Goal: Information Seeking & Learning: Learn about a topic

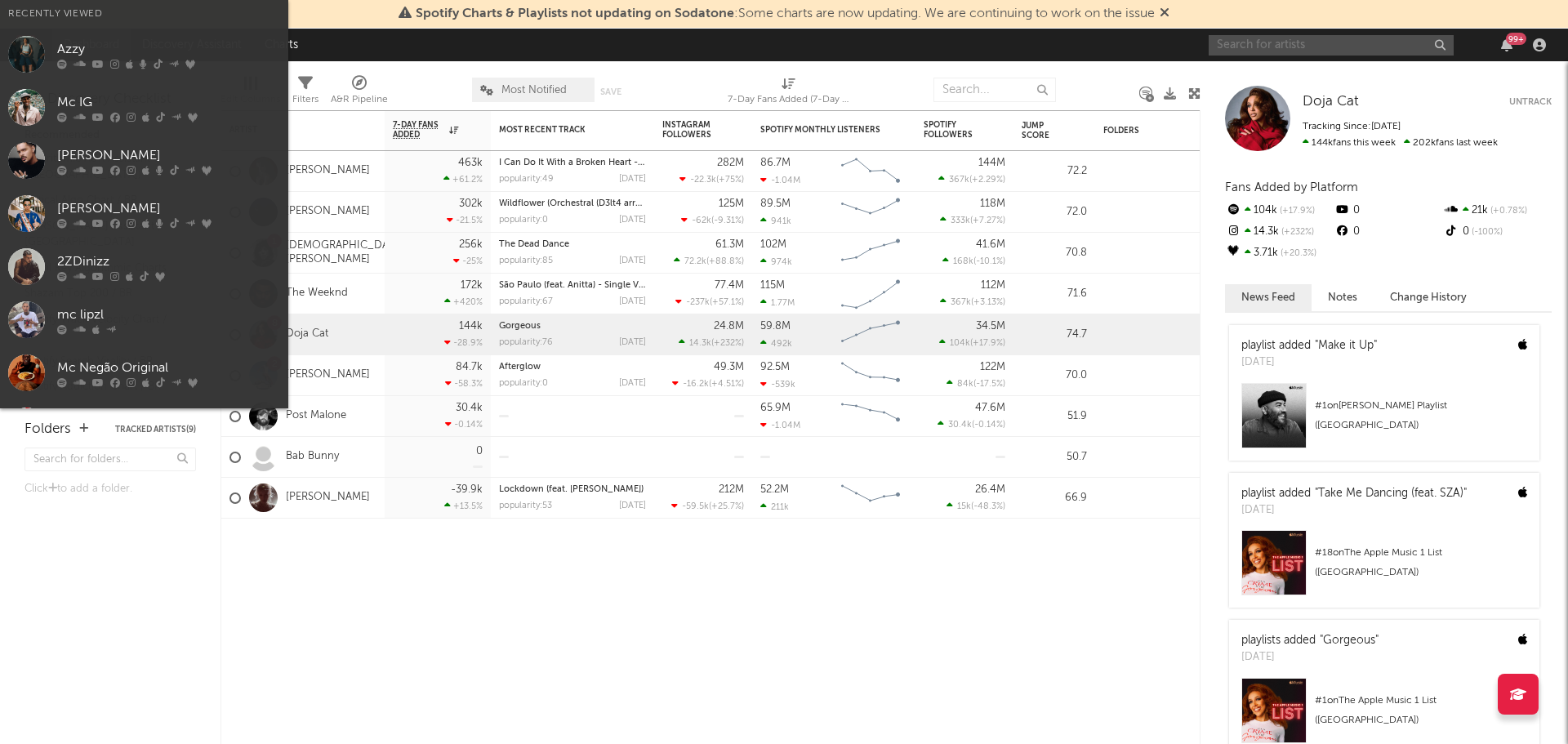
click at [1315, 44] on input "text" at bounding box center [1330, 45] width 245 height 20
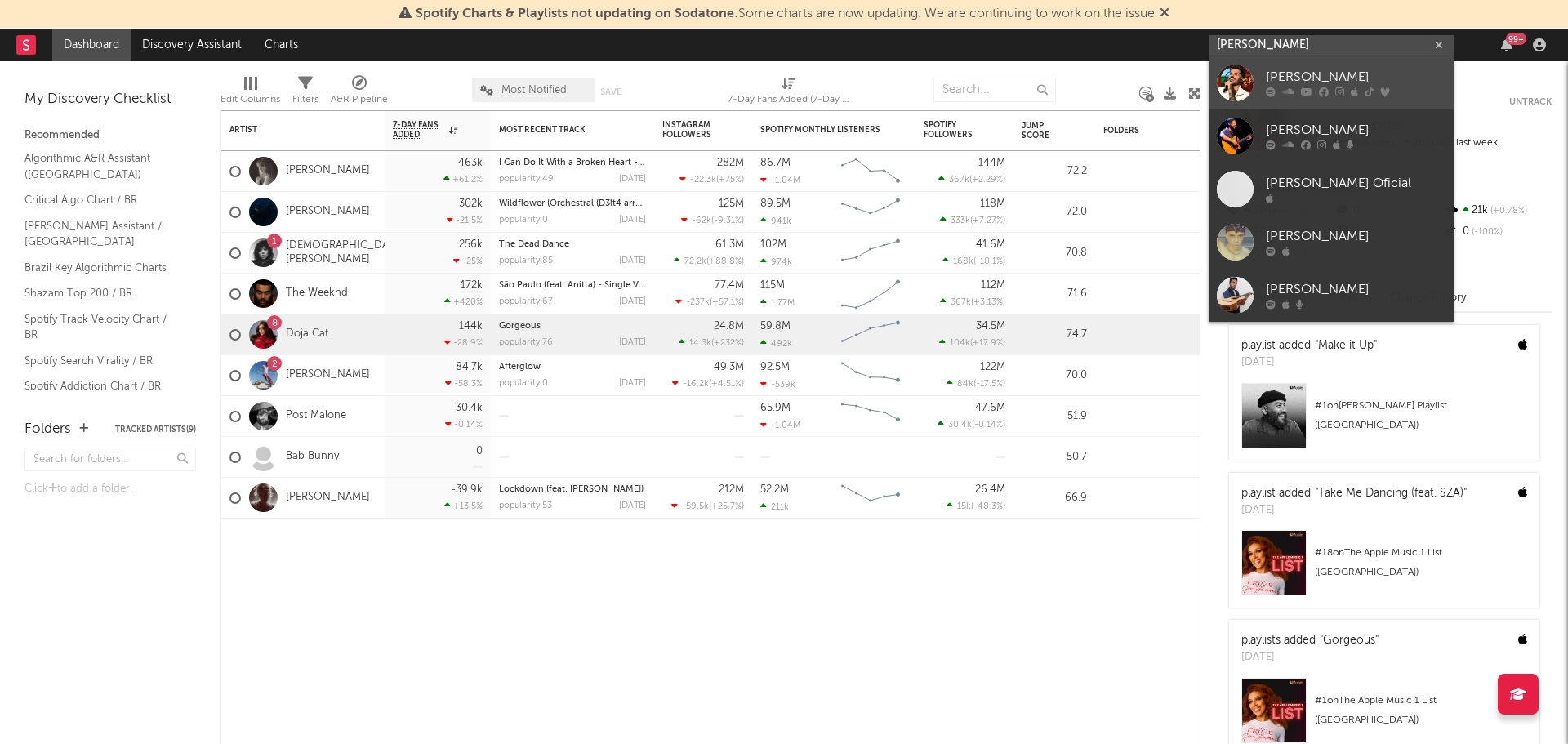
type input "[PERSON_NAME]"
click at [1277, 82] on div "[PERSON_NAME]" at bounding box center [1356, 78] width 180 height 20
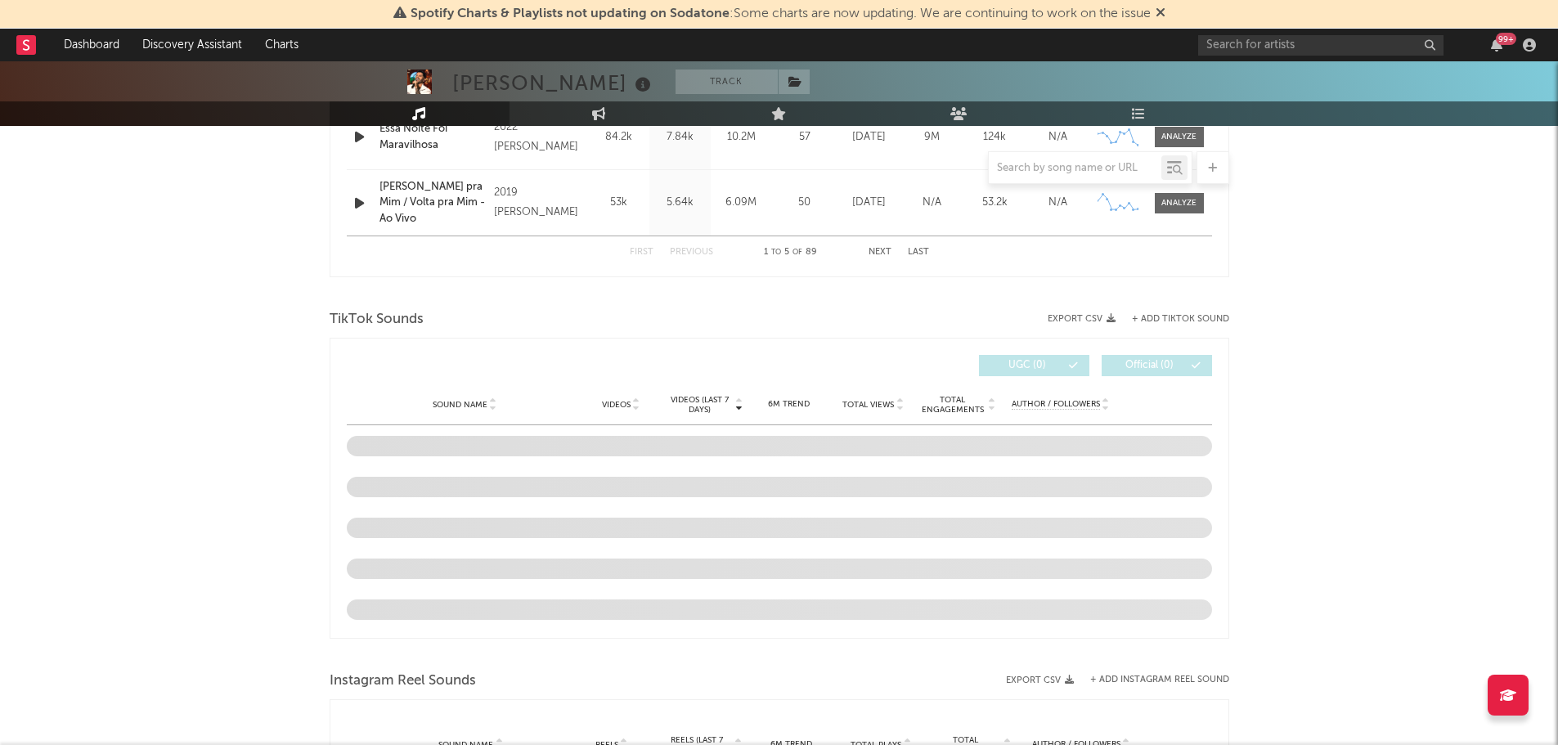
select select "6m"
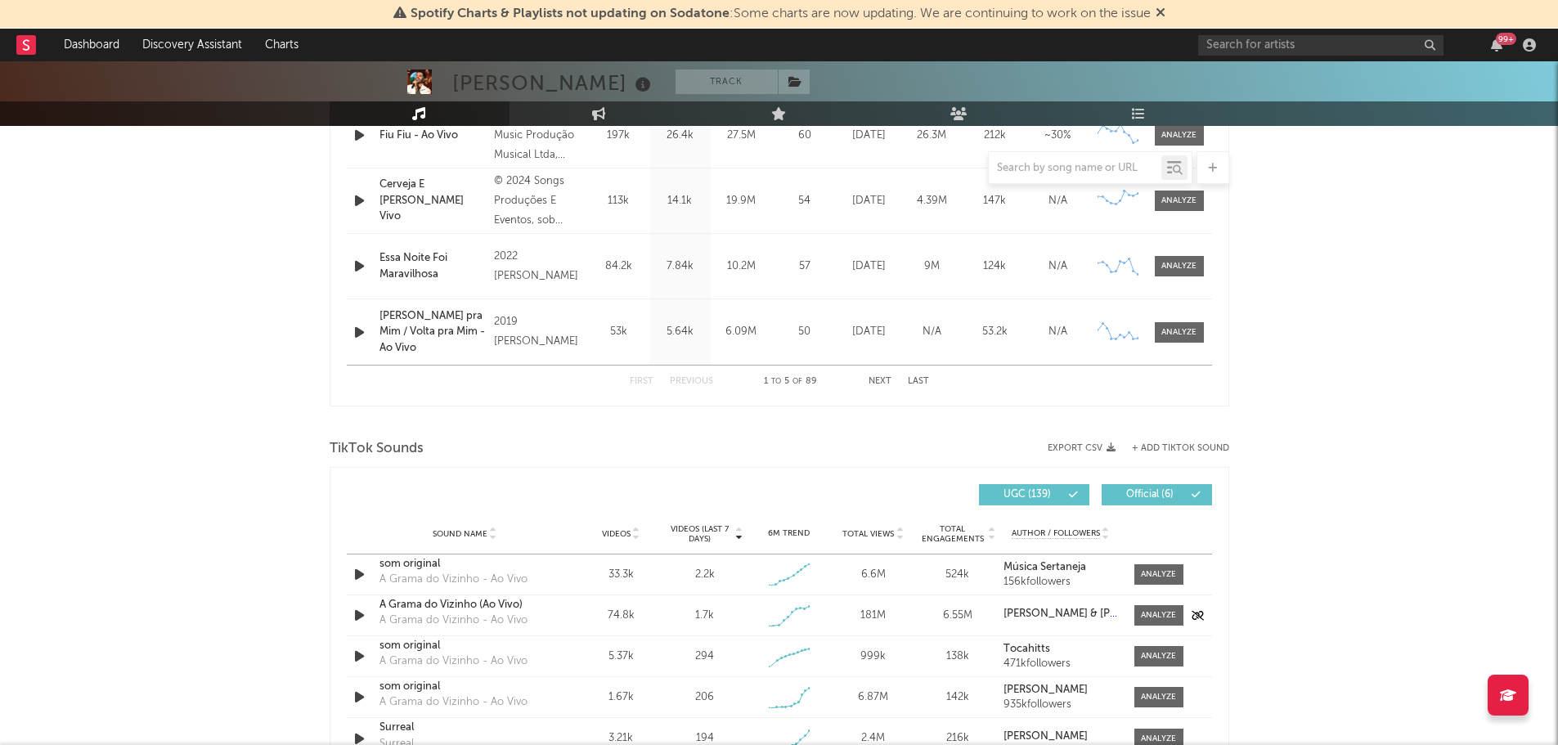
scroll to position [1029, 0]
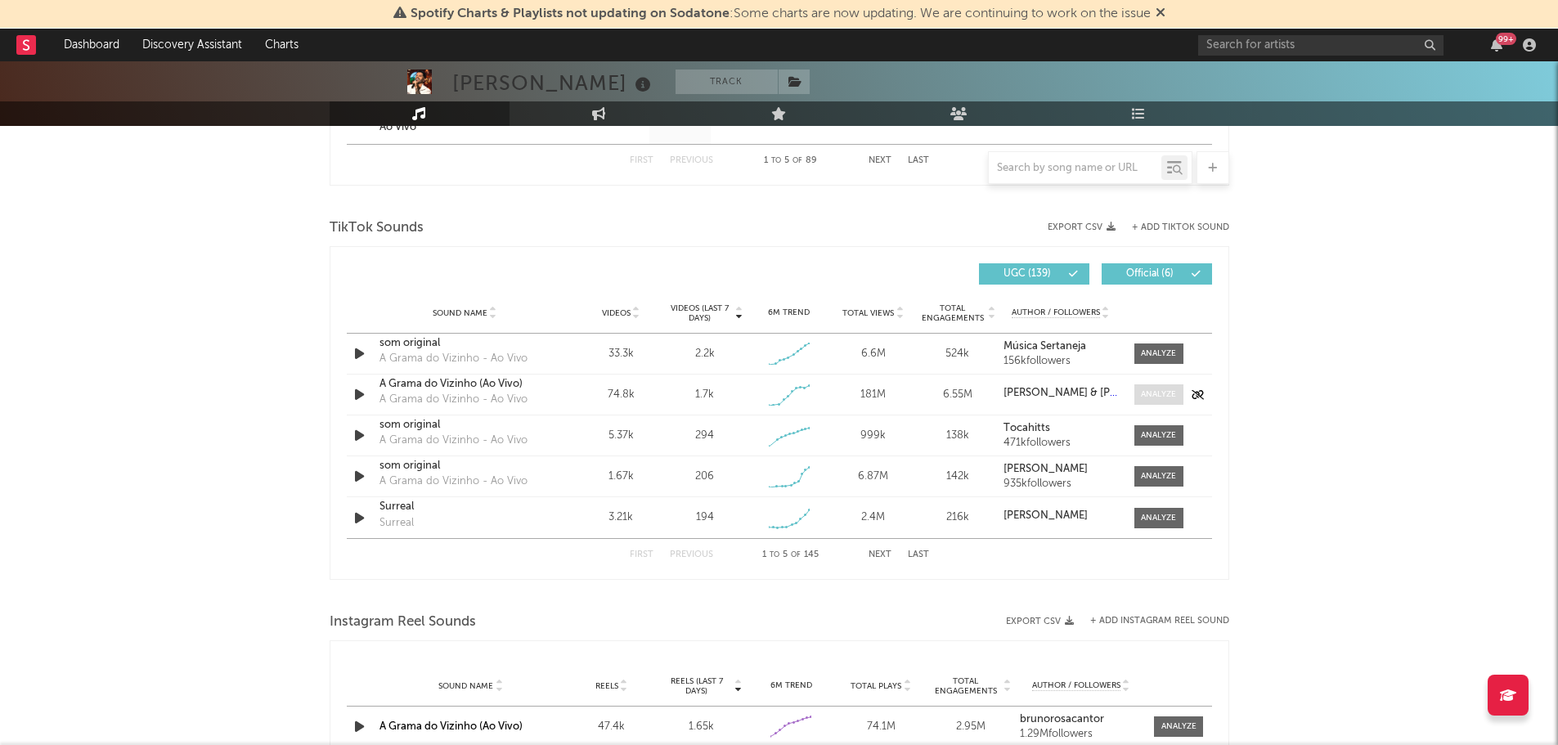
click at [1173, 390] on div at bounding box center [1158, 394] width 35 height 12
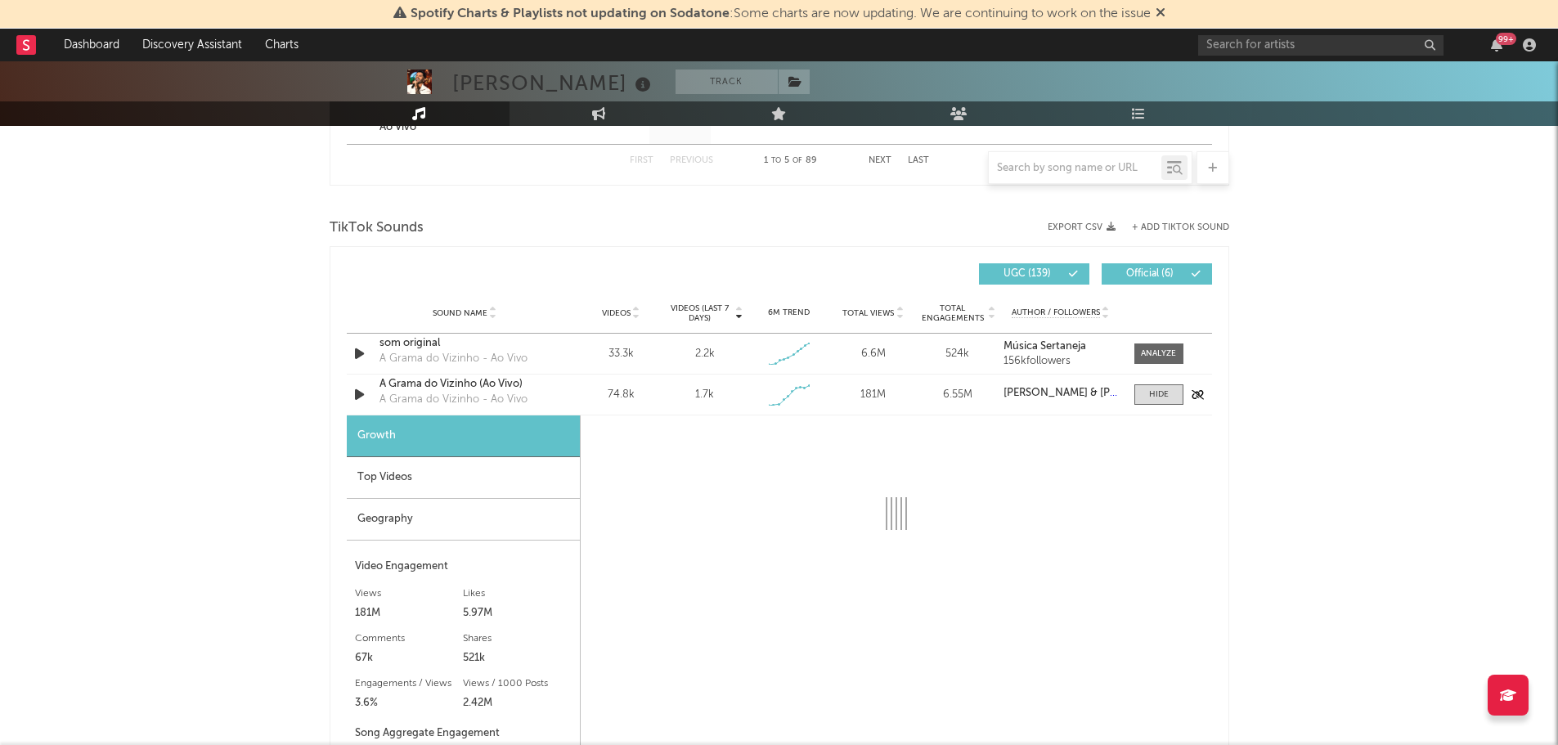
select select "1w"
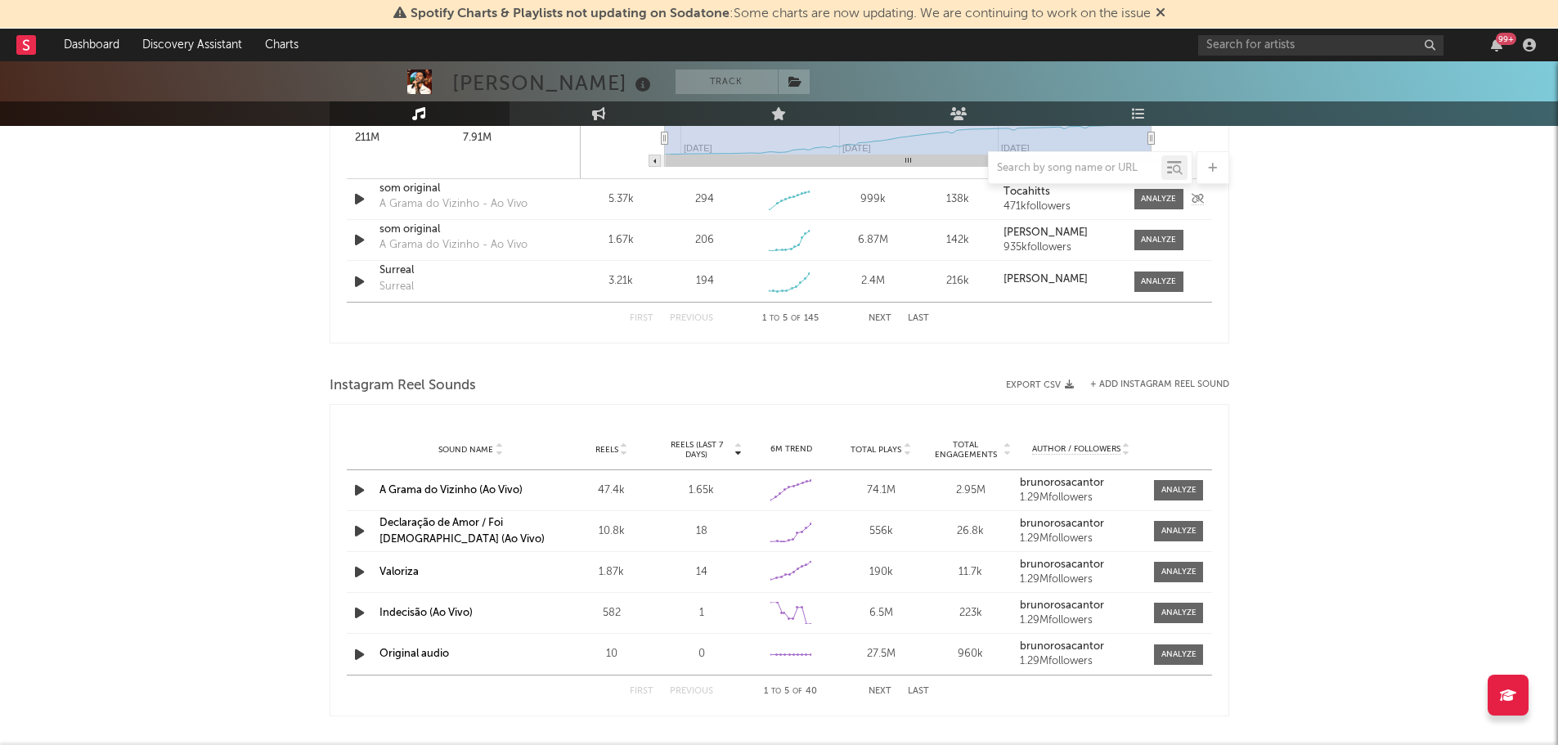
scroll to position [1847, 0]
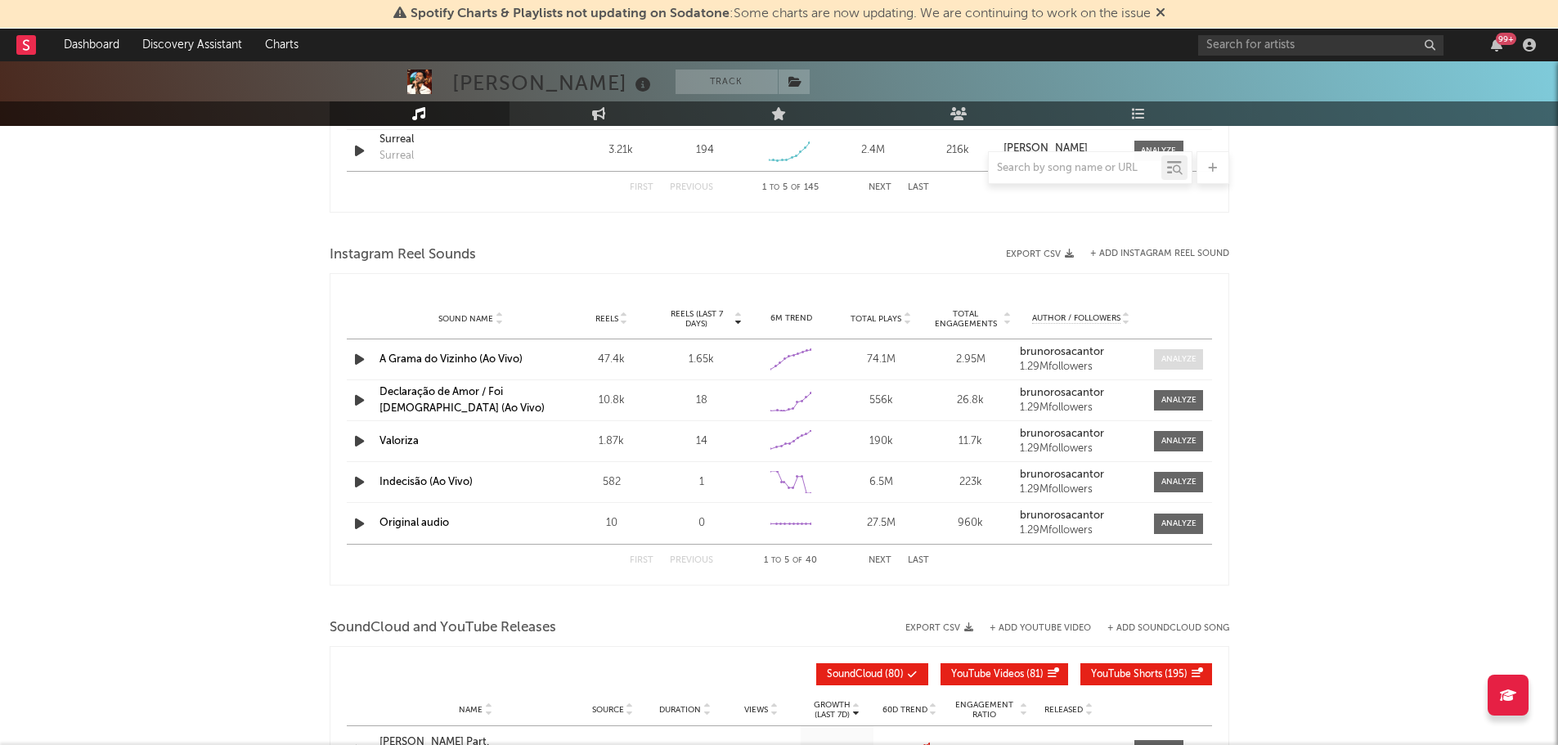
click at [1183, 361] on div at bounding box center [1178, 359] width 35 height 12
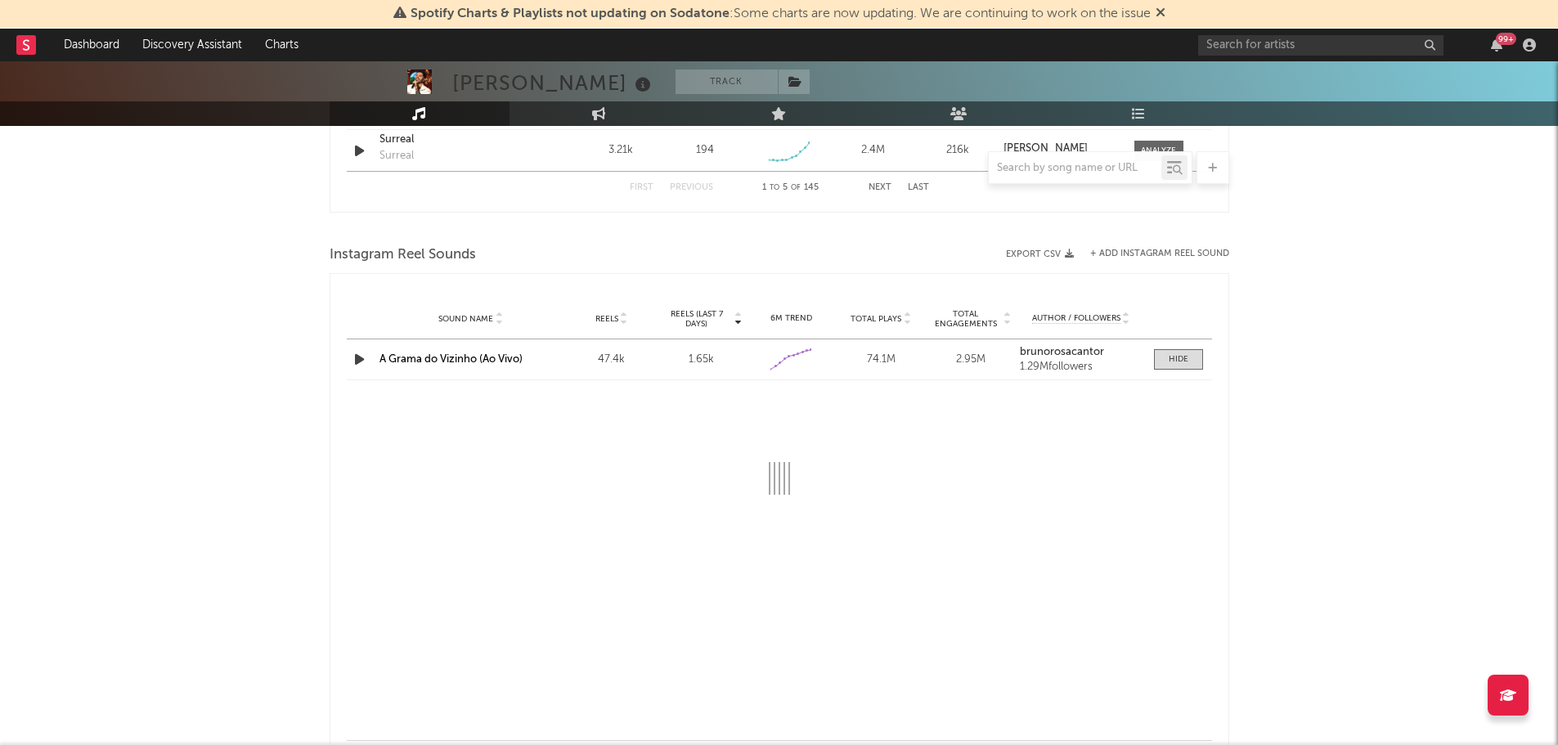
select select "1w"
